Goal: Task Accomplishment & Management: Manage account settings

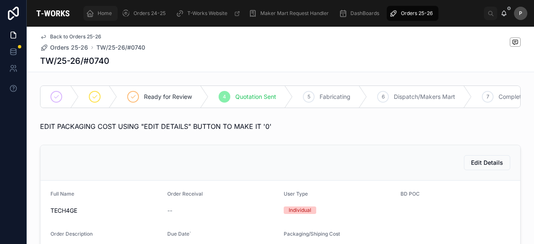
click at [107, 13] on span "Home" at bounding box center [105, 13] width 14 height 7
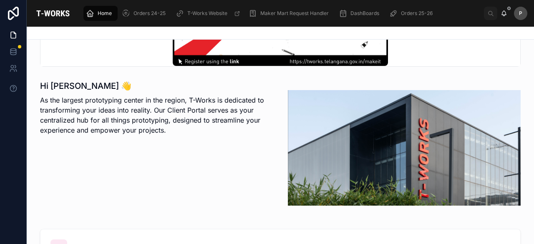
scroll to position [209, 0]
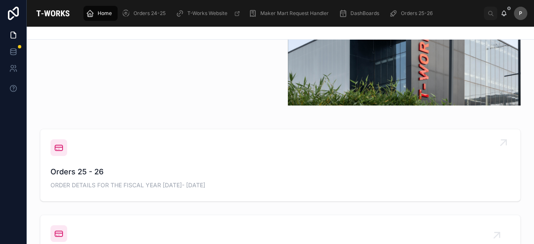
click at [101, 177] on span "Orders 25 - 26" at bounding box center [280, 172] width 460 height 12
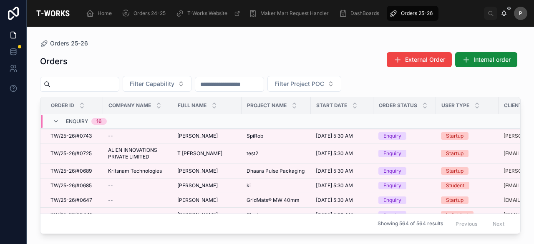
click at [116, 89] on input "text" at bounding box center [84, 84] width 68 height 12
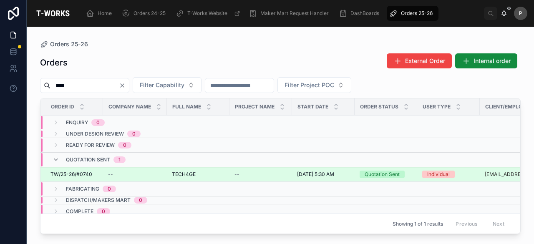
type input "****"
click at [380, 176] on div "Quotation Sent" at bounding box center [382, 175] width 35 height 8
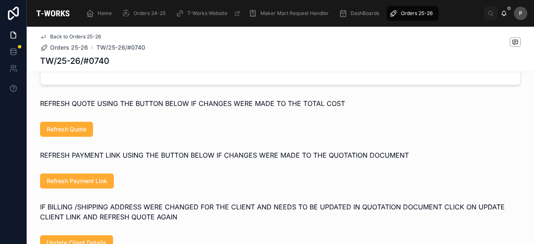
scroll to position [417, 0]
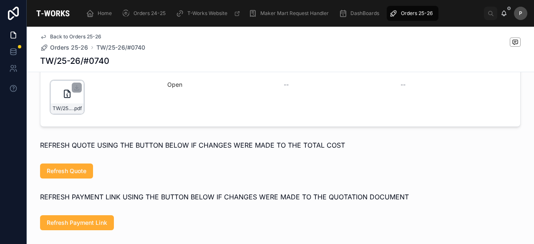
click at [77, 99] on div "TW/25-26/#0740 .pdf" at bounding box center [66, 97] width 33 height 33
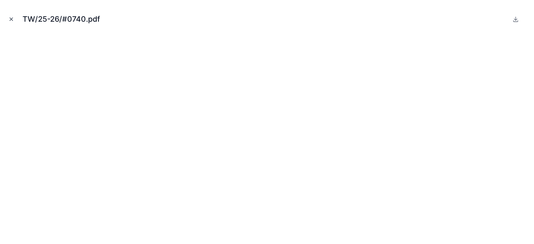
click at [9, 18] on icon "Close modal" at bounding box center [11, 19] width 6 height 6
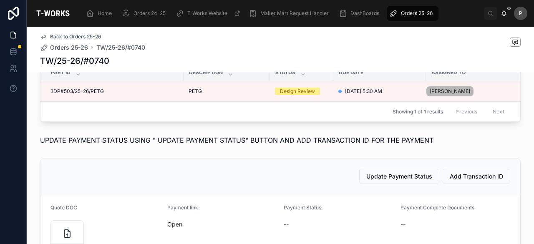
scroll to position [376, 0]
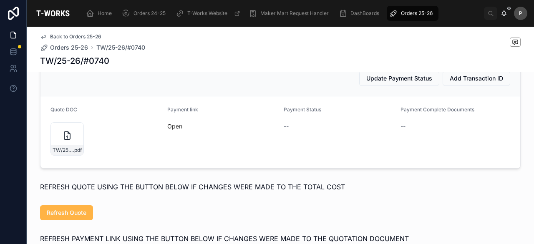
click at [76, 217] on span "Refresh Quote" at bounding box center [67, 213] width 40 height 8
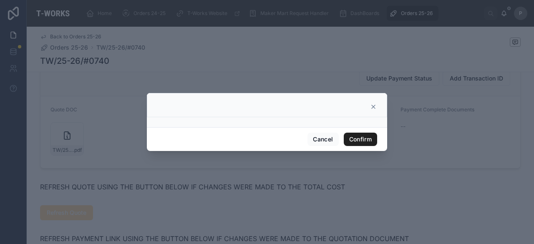
click at [354, 139] on button "Confirm" at bounding box center [360, 139] width 33 height 13
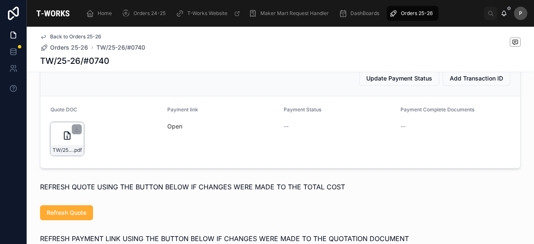
click at [73, 145] on div "TW/25-26/#0740 .pdf" at bounding box center [66, 138] width 33 height 33
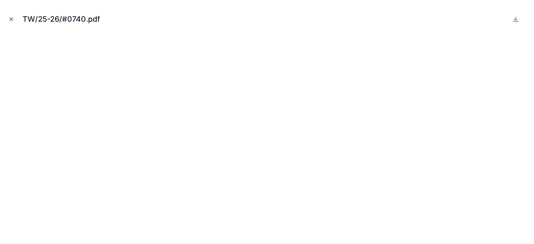
click at [11, 19] on icon "Close modal" at bounding box center [11, 19] width 3 height 3
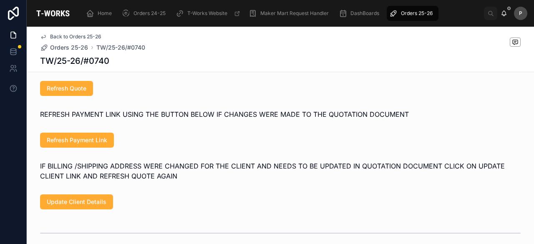
scroll to position [501, 0]
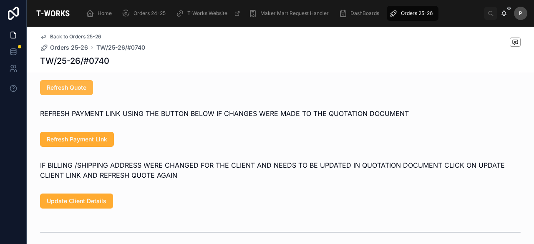
click at [72, 89] on span "Refresh Quote" at bounding box center [67, 87] width 40 height 8
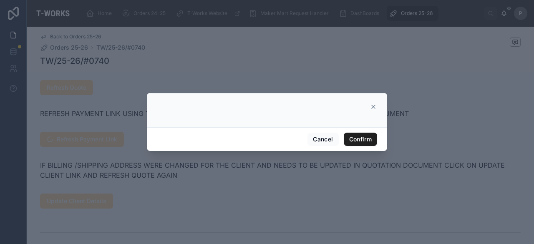
click at [360, 140] on button "Confirm" at bounding box center [360, 139] width 33 height 13
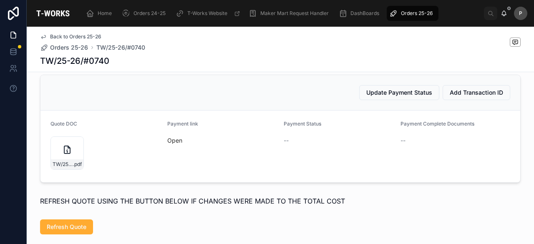
scroll to position [459, 0]
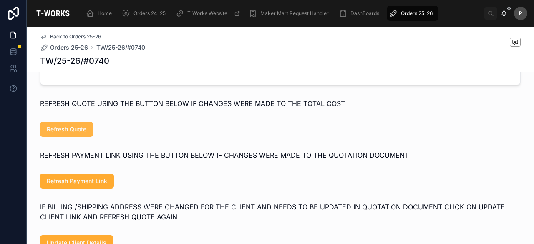
click at [74, 130] on span "Refresh Quote" at bounding box center [67, 129] width 40 height 8
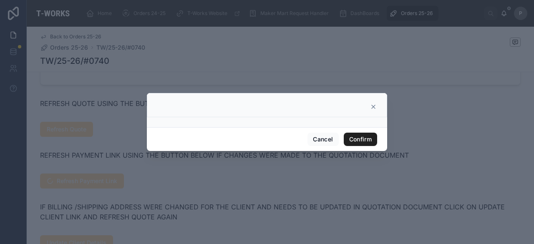
click at [360, 137] on button "Confirm" at bounding box center [360, 139] width 33 height 13
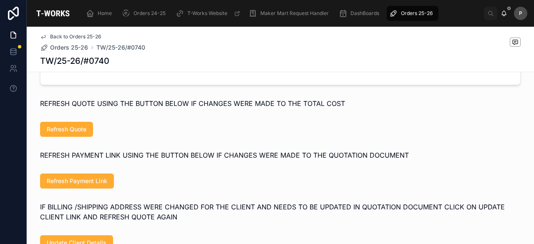
scroll to position [334, 0]
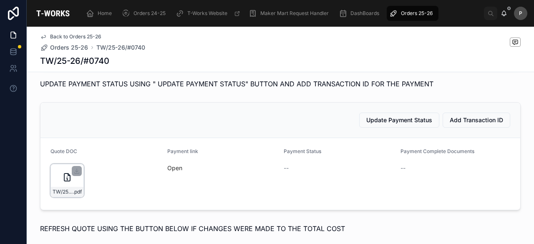
click at [74, 185] on div "TW/25-26/#0740 .pdf" at bounding box center [66, 180] width 33 height 33
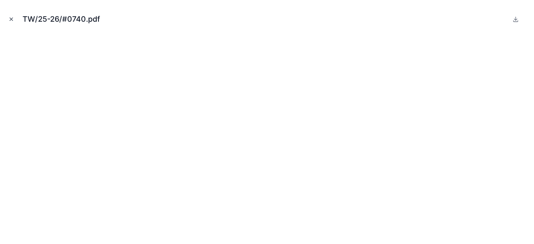
click at [9, 17] on icon "Close modal" at bounding box center [11, 19] width 6 height 6
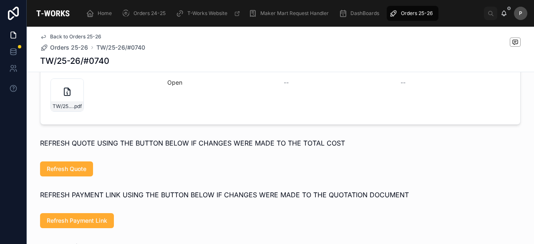
scroll to position [334, 0]
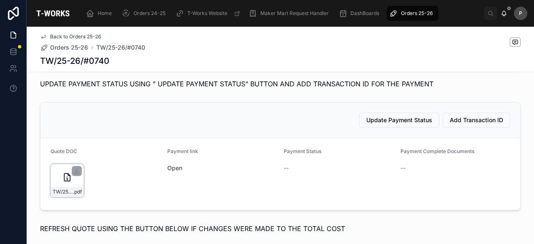
click at [70, 182] on div "TW/25-26/#0740 .pdf" at bounding box center [66, 180] width 33 height 33
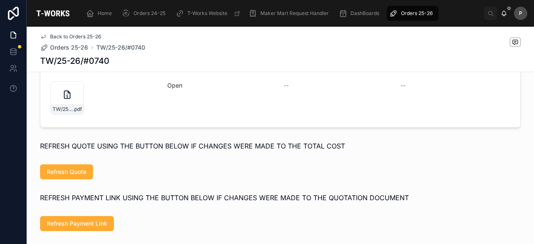
scroll to position [417, 0]
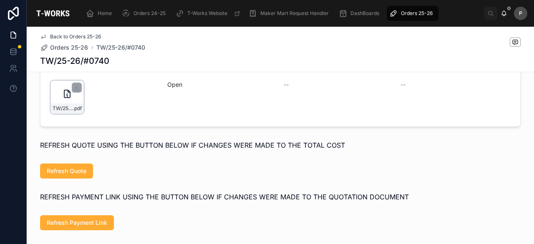
click at [72, 106] on div "TW/25-26/#0740 .pdf" at bounding box center [66, 97] width 33 height 33
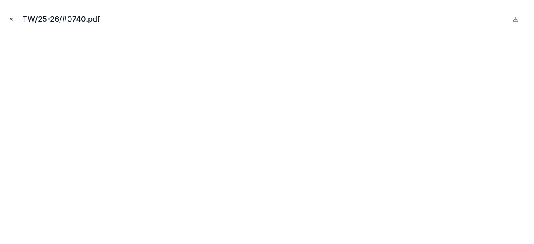
click at [11, 18] on icon "Close modal" at bounding box center [11, 19] width 6 height 6
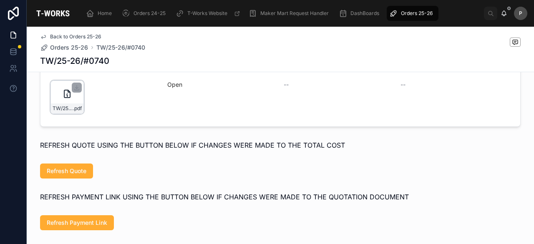
click at [74, 109] on div "TW/25-26/#0740 .pdf" at bounding box center [67, 109] width 33 height 10
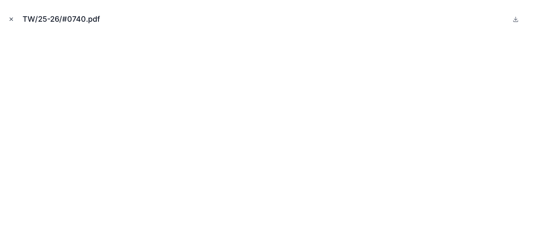
click at [9, 18] on icon "Close modal" at bounding box center [11, 19] width 6 height 6
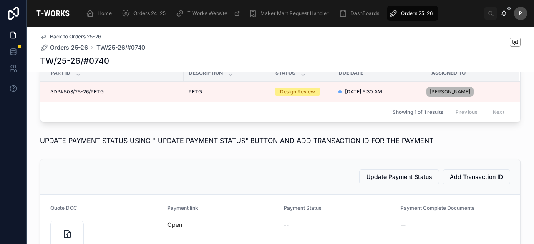
scroll to position [167, 0]
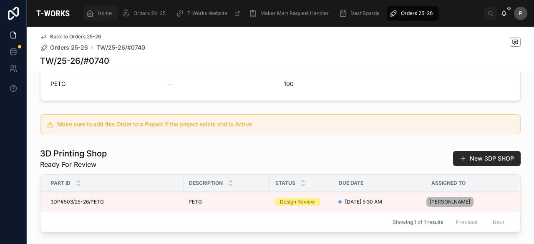
click at [112, 16] on div "Home" at bounding box center [100, 13] width 29 height 13
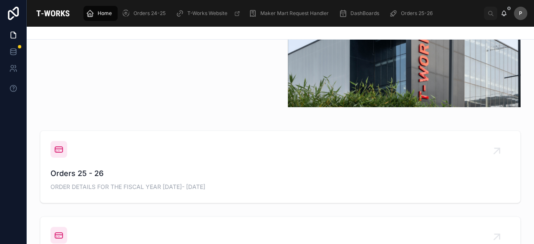
scroll to position [209, 0]
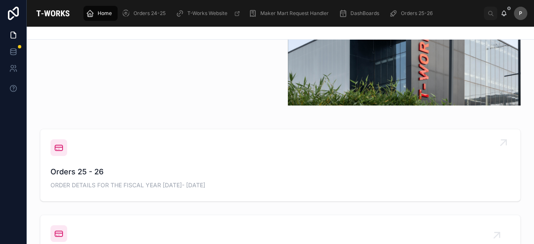
click at [91, 172] on span "Orders 25 - 26" at bounding box center [280, 172] width 460 height 12
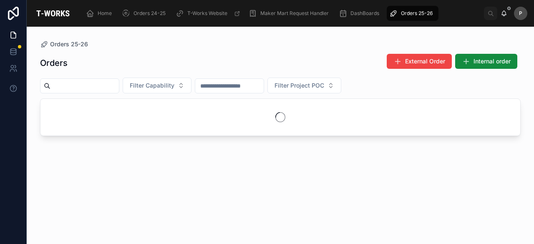
click at [118, 85] on input "text" at bounding box center [84, 86] width 68 height 12
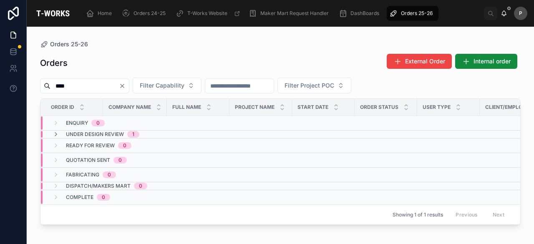
type input "****"
click at [122, 134] on span "Under Design Review" at bounding box center [95, 134] width 58 height 7
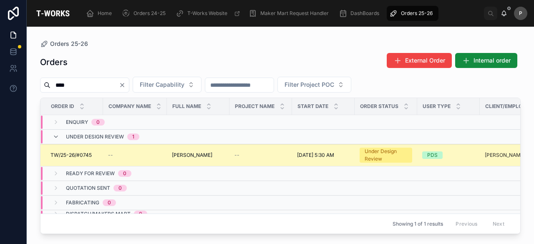
click at [376, 156] on div "Under Design Review" at bounding box center [386, 155] width 43 height 15
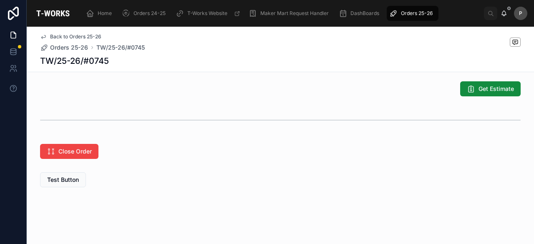
scroll to position [479, 0]
click at [480, 91] on span "Get Estimate" at bounding box center [496, 89] width 35 height 8
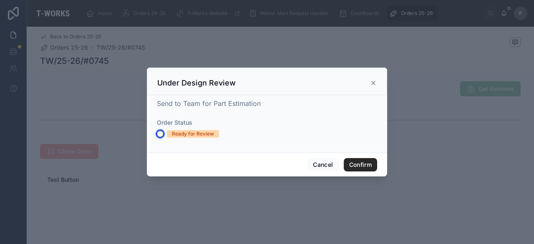
click at [157, 132] on button "Ready for Review" at bounding box center [160, 134] width 7 height 7
click at [356, 163] on button "Confirm" at bounding box center [360, 164] width 33 height 13
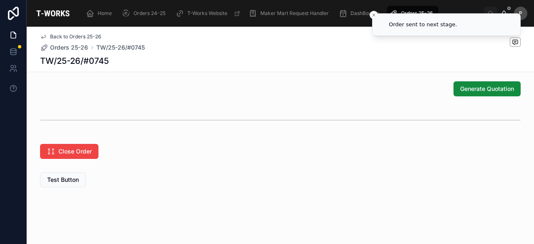
scroll to position [417, 0]
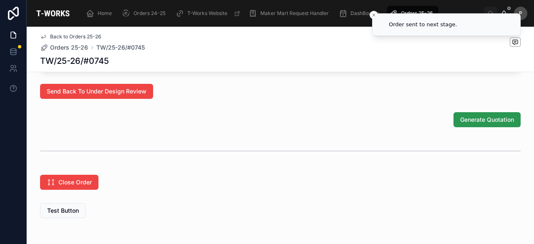
click at [487, 126] on div "Home Orders 24-25 T-Works Website Maker Mart Request Handler DashBoards Orders …" at bounding box center [281, 122] width 508 height 244
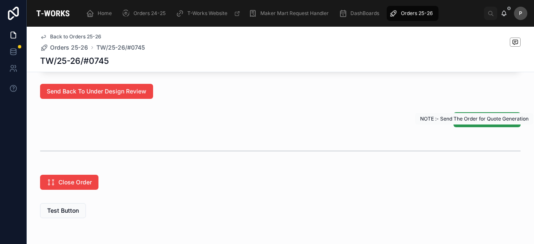
click at [473, 124] on span "Generate Quotation" at bounding box center [487, 120] width 54 height 8
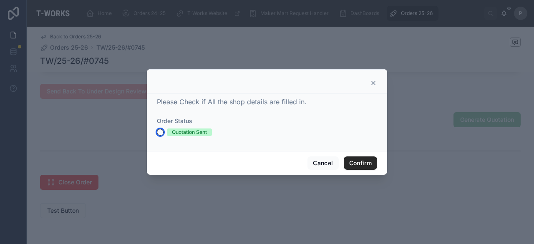
click at [159, 129] on button "Quotation Sent" at bounding box center [160, 132] width 7 height 7
click at [358, 159] on button "Confirm" at bounding box center [360, 163] width 33 height 13
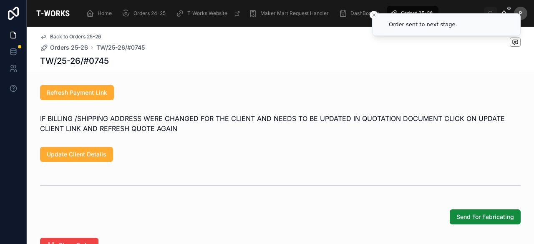
scroll to position [621, 0]
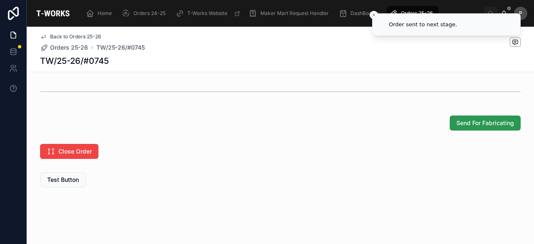
click at [488, 127] on span "Send For Fabricating" at bounding box center [486, 123] width 58 height 8
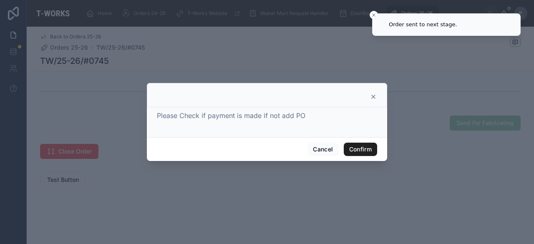
click at [357, 147] on button "Confirm" at bounding box center [360, 149] width 33 height 13
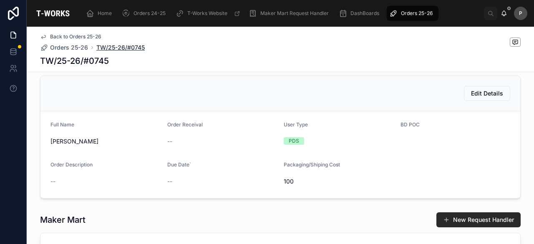
scroll to position [0, 0]
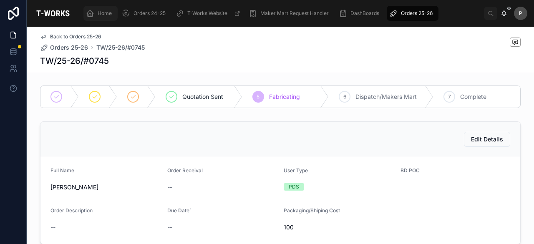
click at [106, 12] on span "Home" at bounding box center [105, 13] width 14 height 7
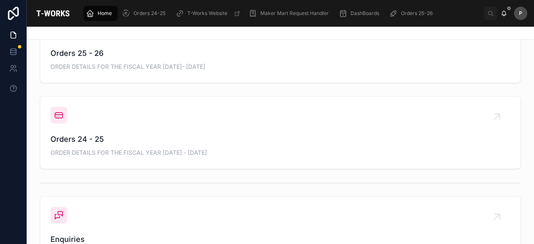
scroll to position [209, 0]
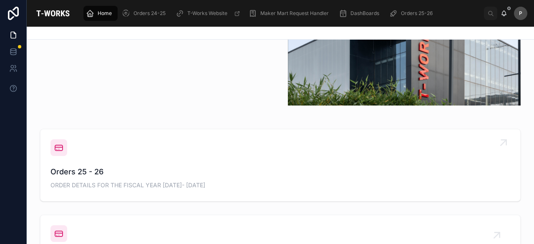
click at [86, 180] on div "Orders 25 - 26 ORDER DETAILS FOR THE FISCAL YEAR [DATE]- [DATE]" at bounding box center [280, 178] width 460 height 25
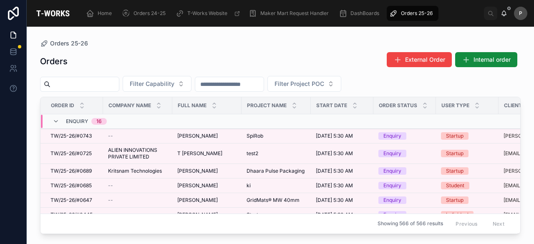
click at [104, 86] on input "text" at bounding box center [84, 84] width 68 height 12
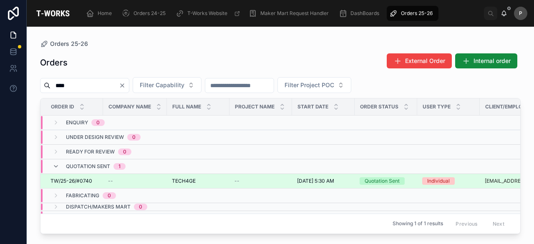
type input "****"
click at [388, 177] on div "Quotation Sent" at bounding box center [382, 181] width 35 height 8
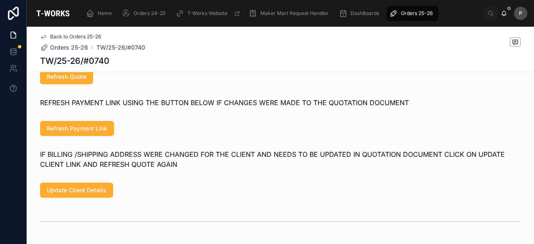
scroll to position [376, 0]
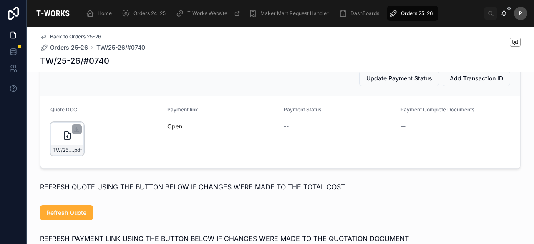
click at [74, 147] on div "TW/25-26/#0740 .pdf" at bounding box center [66, 138] width 33 height 33
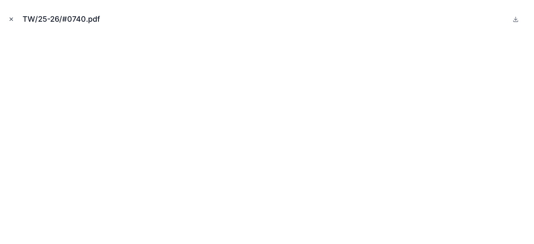
click at [12, 18] on icon "Close modal" at bounding box center [11, 19] width 3 height 3
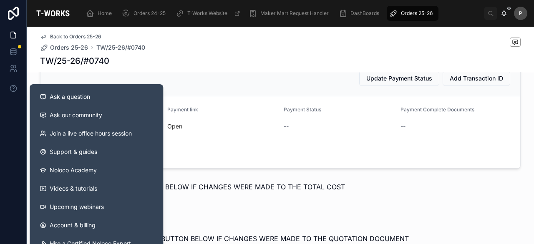
click at [247, 156] on div "Payment link Open" at bounding box center [222, 132] width 110 height 52
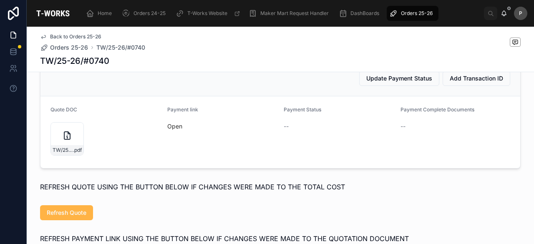
click at [71, 215] on span "Refresh Quote" at bounding box center [67, 213] width 40 height 8
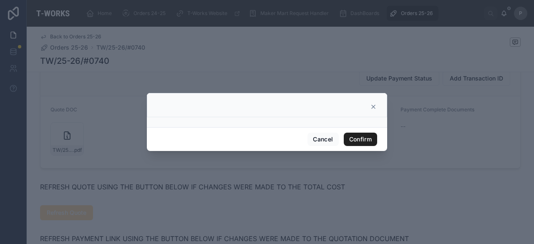
click at [356, 141] on button "Confirm" at bounding box center [360, 139] width 33 height 13
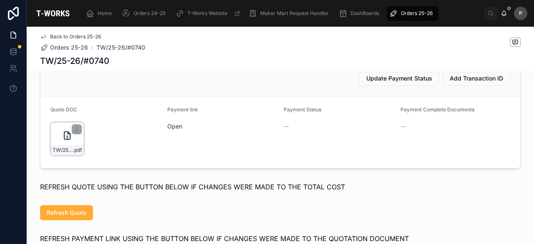
click at [68, 146] on div "TW/25-26/#0740 .pdf" at bounding box center [66, 138] width 33 height 33
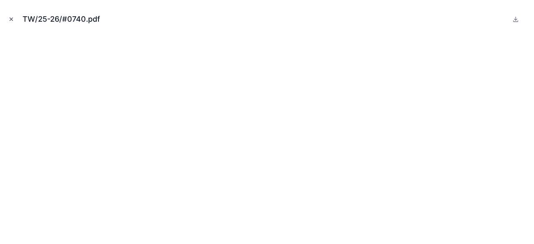
click at [13, 17] on icon "Close modal" at bounding box center [11, 19] width 6 height 6
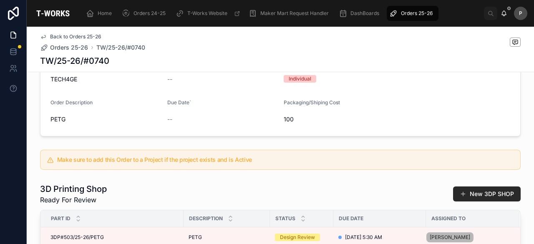
scroll to position [42, 0]
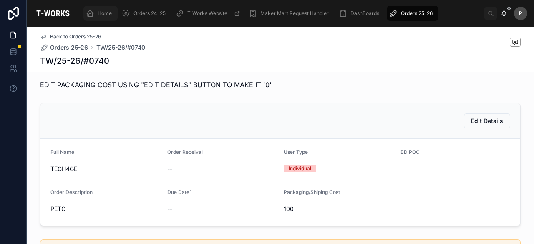
click at [110, 10] on span "Home" at bounding box center [105, 13] width 14 height 7
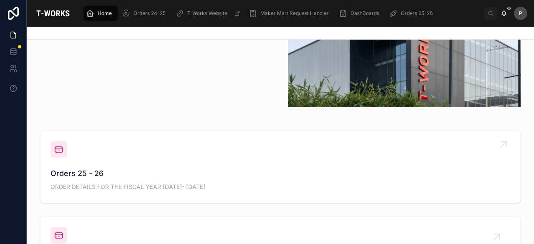
scroll to position [209, 0]
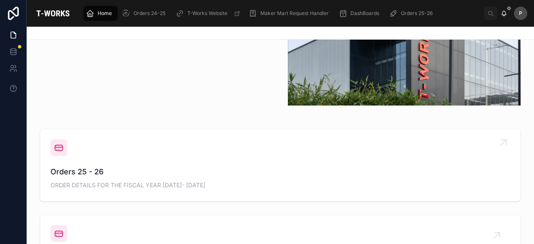
click at [96, 171] on span "Orders 25 - 26" at bounding box center [280, 172] width 460 height 12
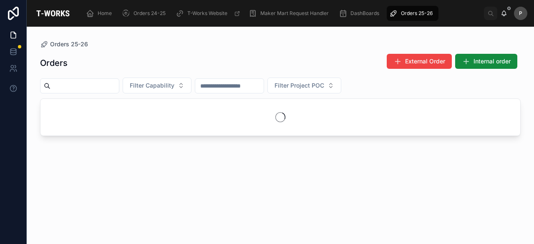
click at [116, 86] on input "text" at bounding box center [84, 86] width 68 height 12
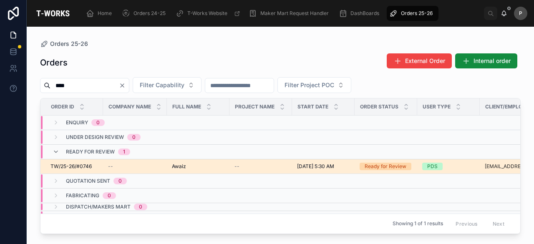
type input "****"
click at [395, 165] on div "Ready for Review" at bounding box center [386, 167] width 42 height 8
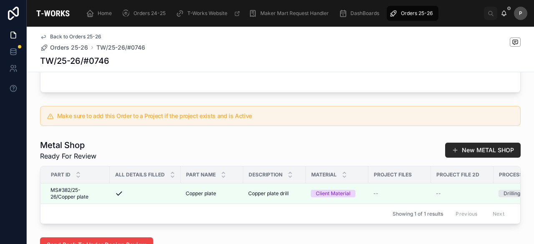
scroll to position [334, 0]
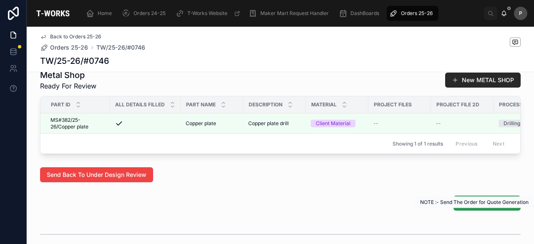
click at [478, 207] on span "Generate Quotation" at bounding box center [487, 203] width 54 height 8
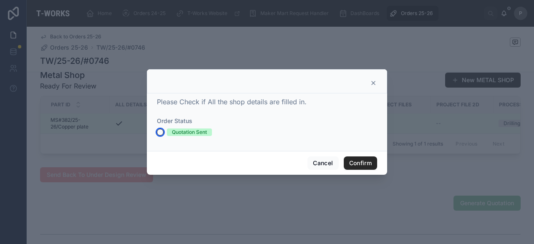
click at [160, 131] on button "Quotation Sent" at bounding box center [160, 132] width 7 height 7
click at [352, 166] on button "Confirm" at bounding box center [360, 163] width 33 height 13
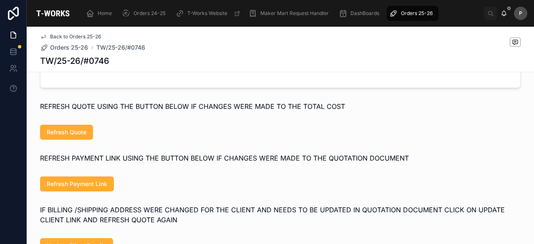
scroll to position [538, 0]
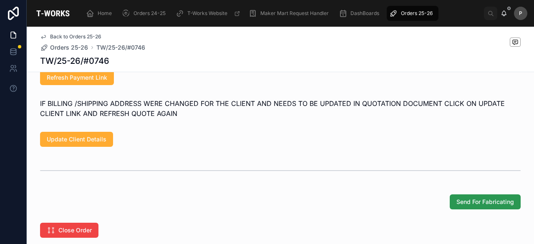
click at [464, 206] on span "Send For Fabricating" at bounding box center [486, 202] width 58 height 8
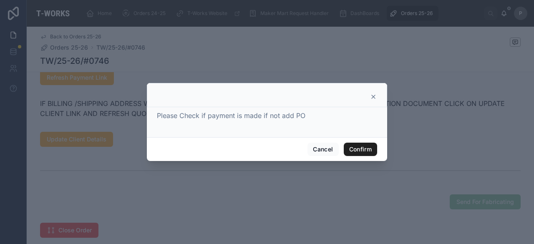
click at [362, 151] on button "Confirm" at bounding box center [360, 149] width 33 height 13
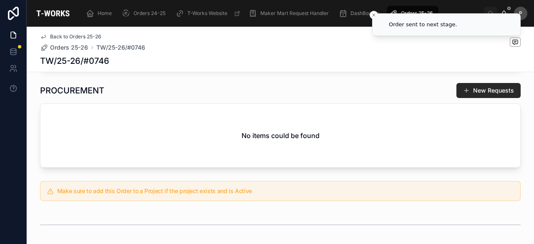
scroll to position [149, 0]
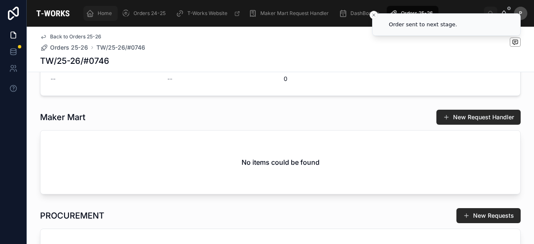
click at [105, 12] on span "Home" at bounding box center [105, 13] width 14 height 7
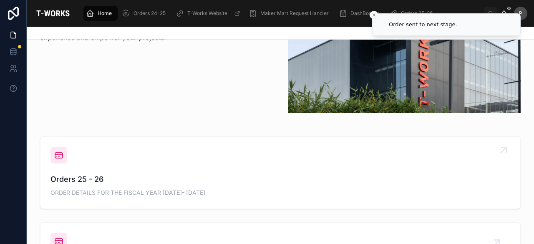
scroll to position [274, 0]
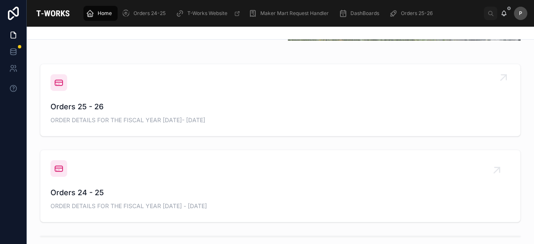
click at [84, 112] on div "Orders 25 - 26 ORDER DETAILS FOR THE FISCAL YEAR [DATE]- [DATE]" at bounding box center [280, 113] width 460 height 25
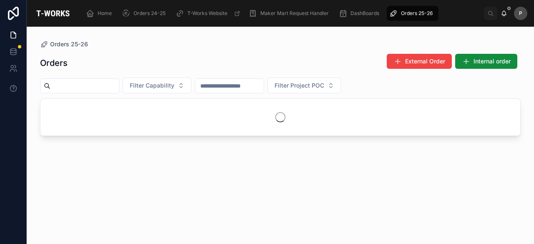
click at [114, 85] on input "text" at bounding box center [84, 86] width 68 height 12
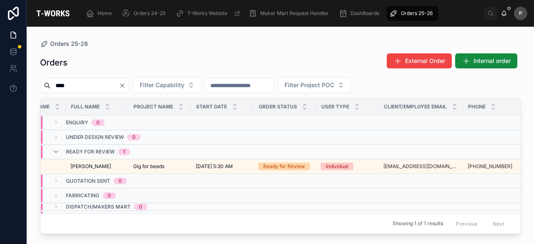
scroll to position [0, 109]
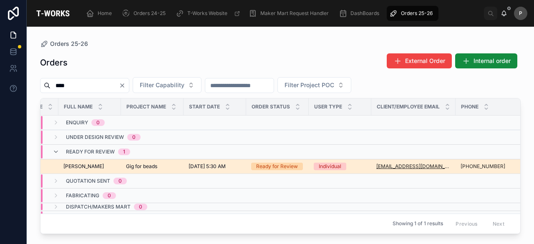
type input "****"
click at [284, 166] on div "Ready for Review" at bounding box center [277, 167] width 42 height 8
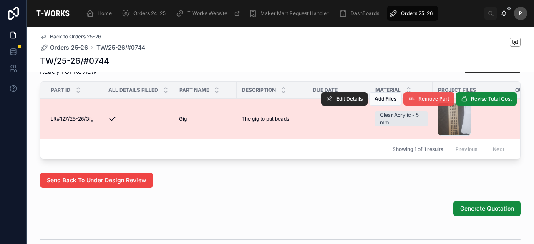
scroll to position [501, 0]
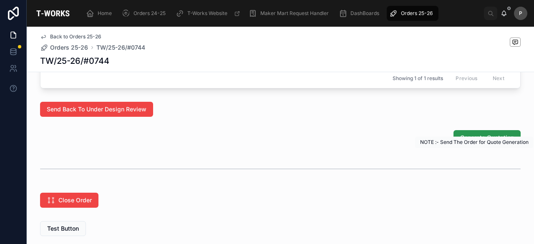
click at [466, 142] on span "Generate Quotation" at bounding box center [487, 138] width 54 height 8
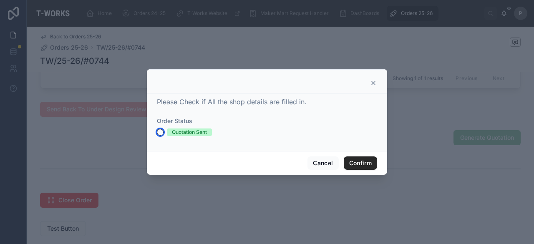
click at [160, 133] on button "Quotation Sent" at bounding box center [160, 132] width 7 height 7
click at [367, 158] on button "Confirm" at bounding box center [360, 163] width 33 height 13
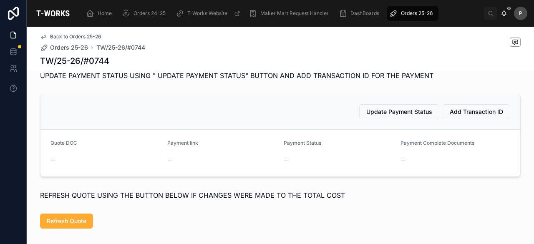
scroll to position [451, 0]
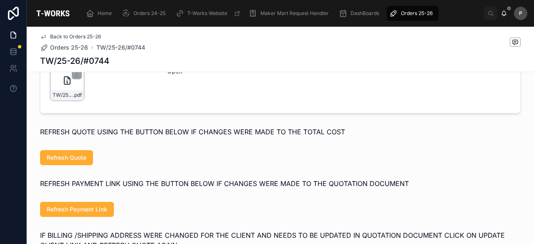
click at [72, 98] on div "TW/25-26/#0744 .pdf" at bounding box center [66, 83] width 33 height 33
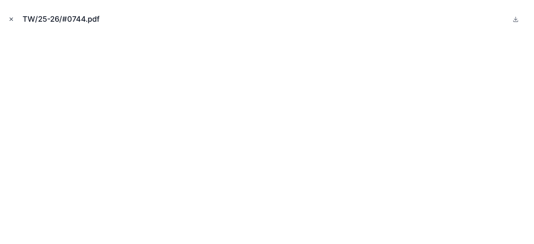
click at [12, 19] on icon "Close modal" at bounding box center [11, 19] width 3 height 3
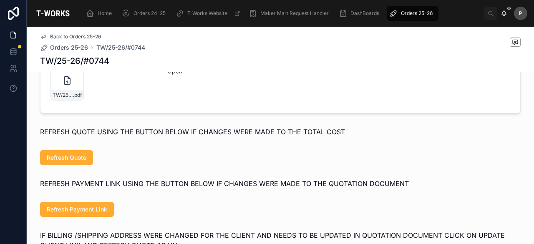
click at [168, 75] on link "Open" at bounding box center [174, 71] width 15 height 7
click at [107, 14] on span "Home" at bounding box center [105, 13] width 14 height 7
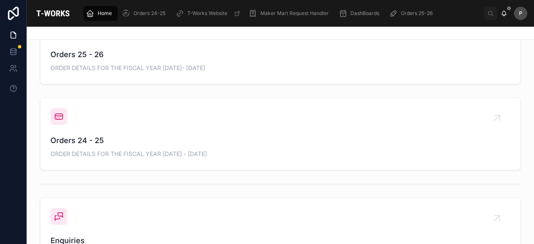
scroll to position [326, 0]
click at [92, 61] on div "Orders 25 - 26 ORDER DETAILS FOR THE FISCAL YEAR [DATE]- [DATE]" at bounding box center [280, 61] width 460 height 25
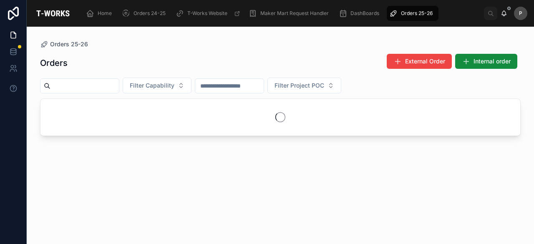
click at [98, 84] on input "text" at bounding box center [84, 86] width 68 height 12
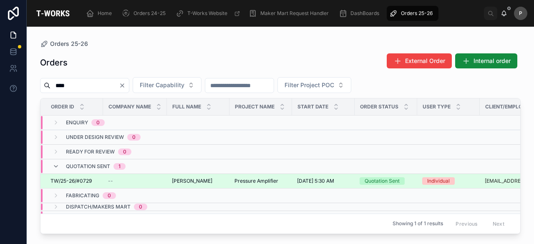
type input "****"
click at [384, 179] on div "Quotation Sent" at bounding box center [382, 181] width 35 height 8
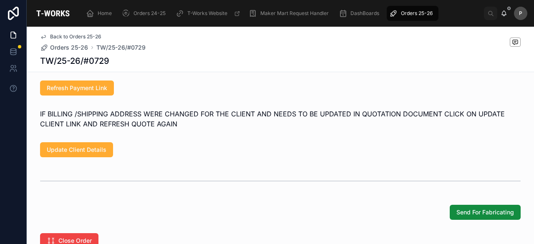
scroll to position [626, 0]
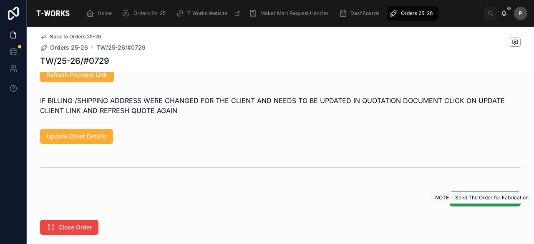
click at [472, 203] on span "Send For Fabricating" at bounding box center [486, 199] width 58 height 8
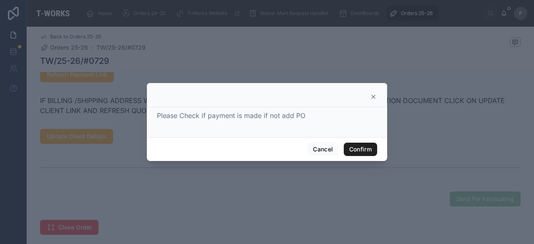
click at [361, 150] on button "Confirm" at bounding box center [360, 149] width 33 height 13
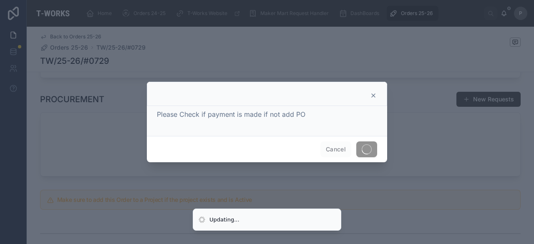
scroll to position [318, 0]
